Goal: Task Accomplishment & Management: Use online tool/utility

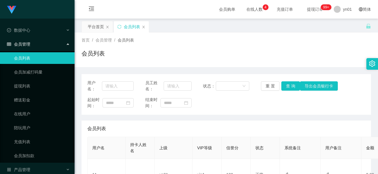
click at [351, 51] on div "会员列表" at bounding box center [225, 55] width 289 height 13
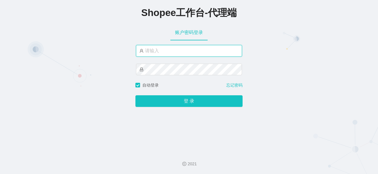
click at [175, 51] on input "text" at bounding box center [189, 51] width 106 height 12
paste input "yn07"
type input "yn07"
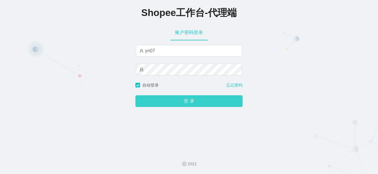
click at [184, 98] on button "登 录" at bounding box center [188, 101] width 107 height 12
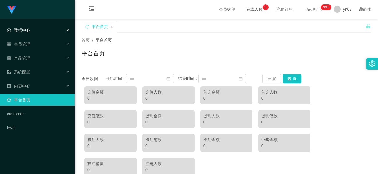
click at [23, 32] on span "数据中心" at bounding box center [18, 30] width 23 height 5
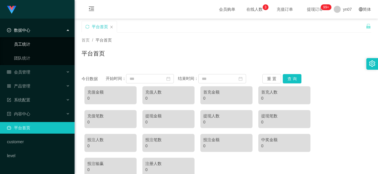
click at [31, 44] on link "员工统计" at bounding box center [42, 44] width 56 height 12
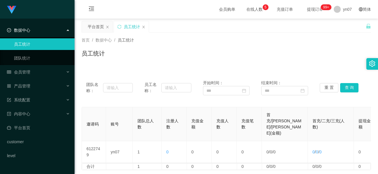
scroll to position [34, 0]
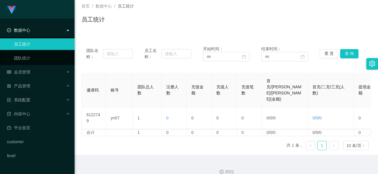
click at [23, 26] on div "数据中心" at bounding box center [37, 30] width 74 height 12
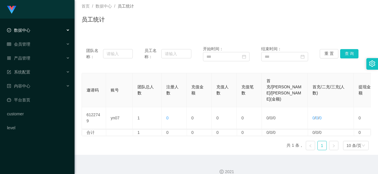
click at [23, 29] on span "数据中心" at bounding box center [18, 30] width 23 height 5
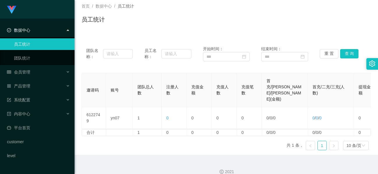
click at [345, 8] on div "首页 / 数据中心 / 员工统计 /" at bounding box center [225, 6] width 289 height 6
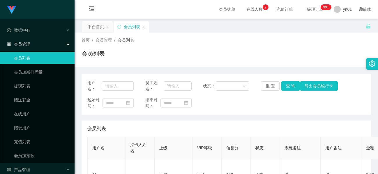
scroll to position [62, 0]
